Goal: Transaction & Acquisition: Obtain resource

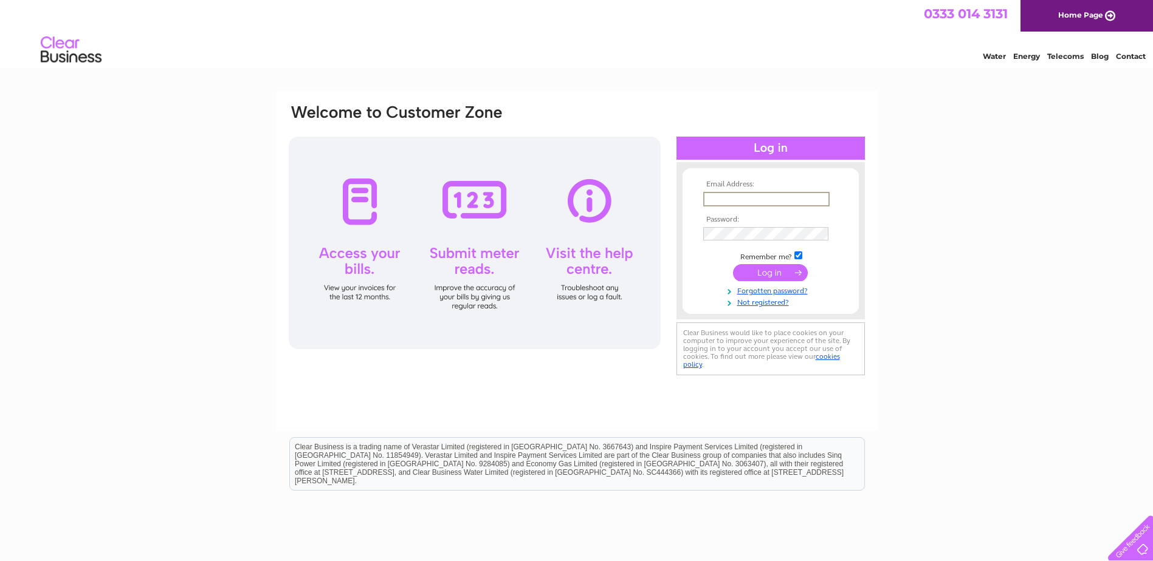
click at [766, 197] on input "text" at bounding box center [766, 199] width 126 height 15
paste input "gerhard.sturm@hansa-flex.com"
type input "gerhard.sturm@hansa-flex.com"
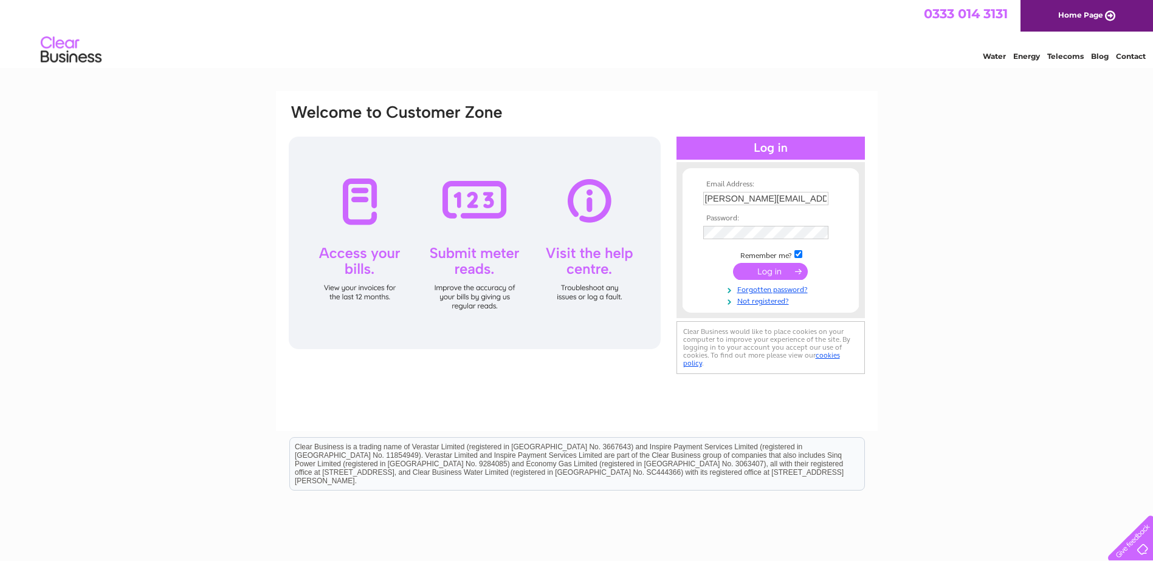
click at [797, 255] on input "checkbox" at bounding box center [798, 254] width 8 height 8
checkbox input "false"
click at [772, 271] on input "submit" at bounding box center [770, 271] width 75 height 17
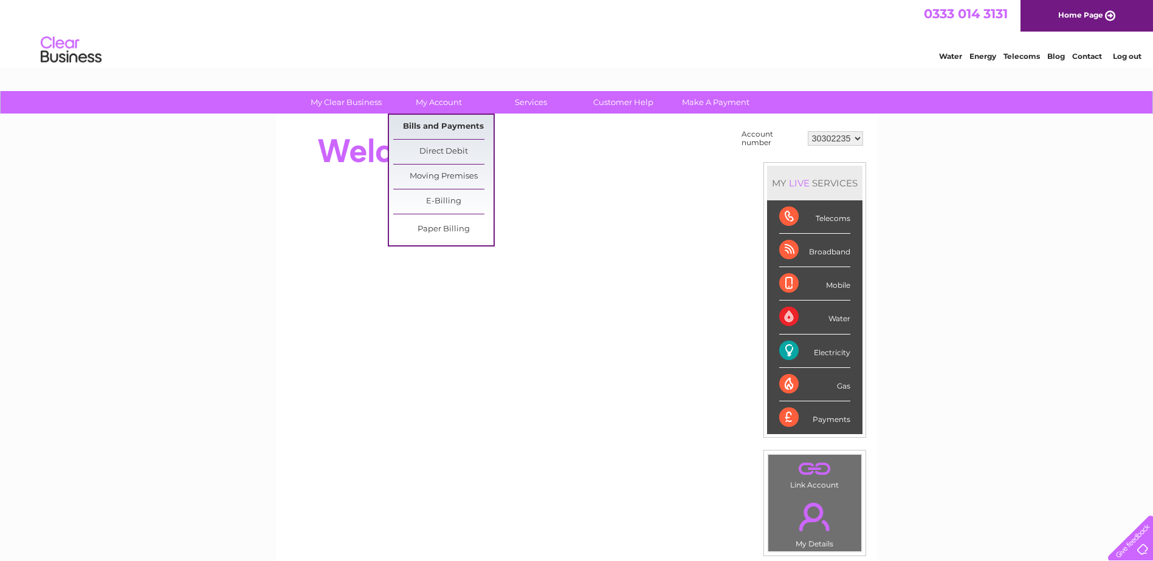
click at [425, 128] on link "Bills and Payments" at bounding box center [443, 127] width 100 height 24
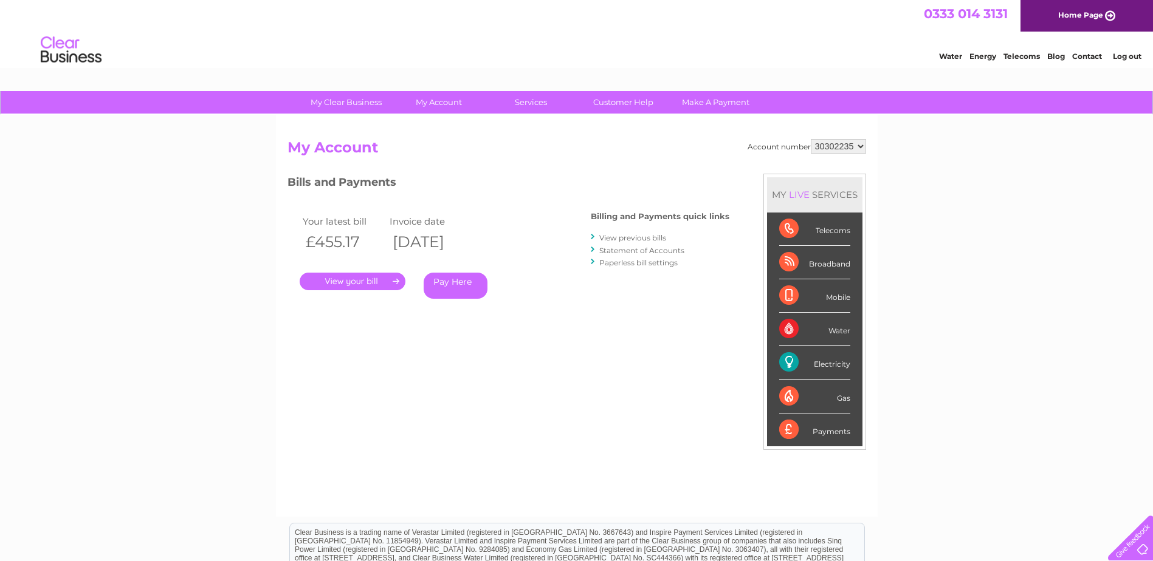
click at [362, 280] on link "." at bounding box center [353, 282] width 106 height 18
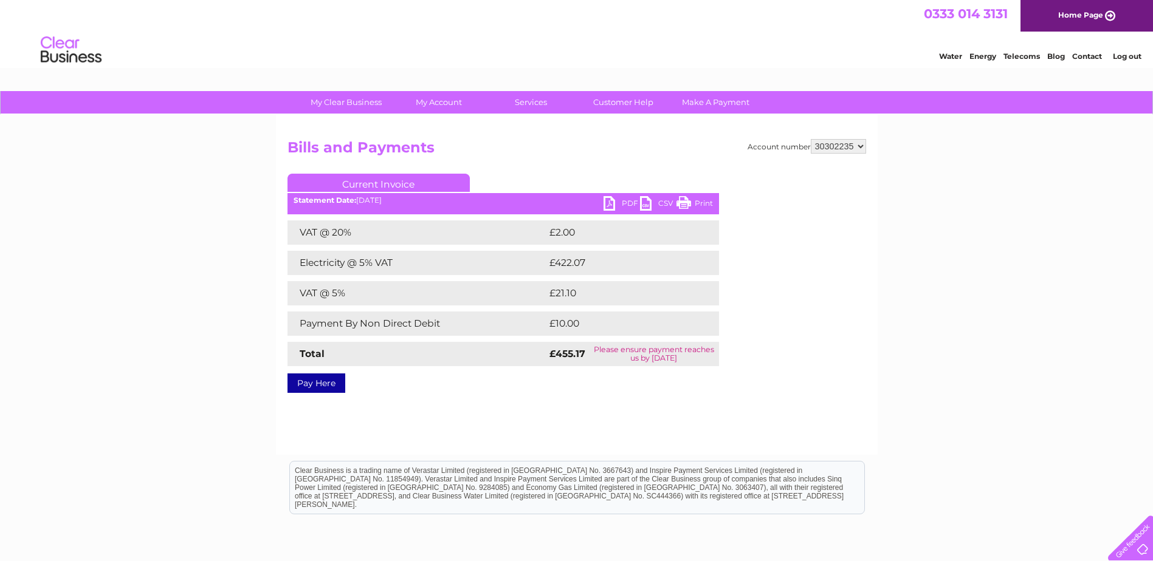
click at [612, 202] on link "PDF" at bounding box center [621, 205] width 36 height 18
click at [1124, 55] on link "Log out" at bounding box center [1127, 56] width 29 height 9
